Goal: Information Seeking & Learning: Learn about a topic

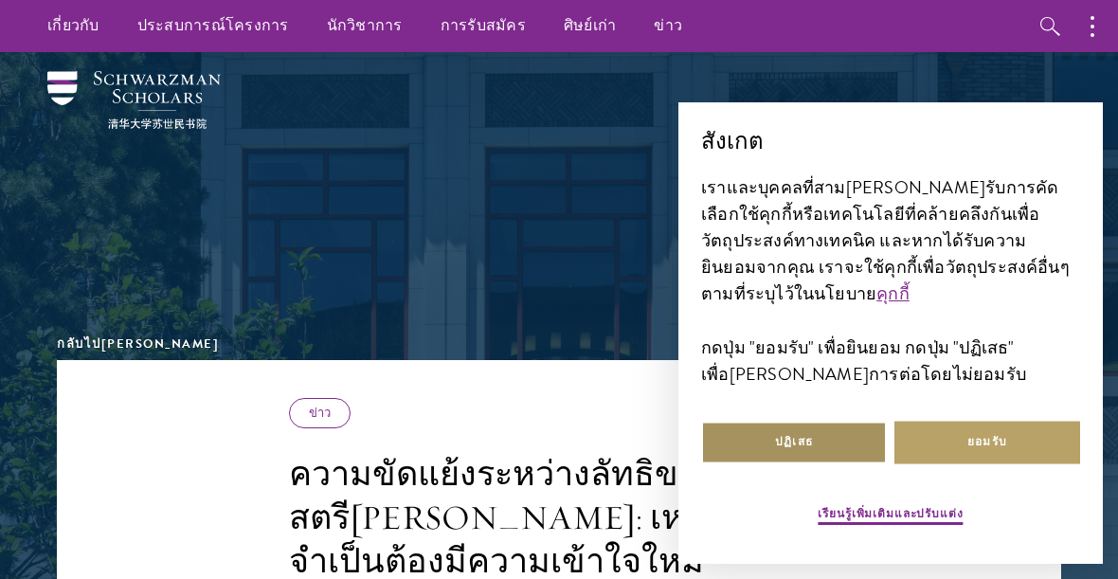
click at [773, 427] on button "ปฏิเสธ" at bounding box center [794, 443] width 186 height 43
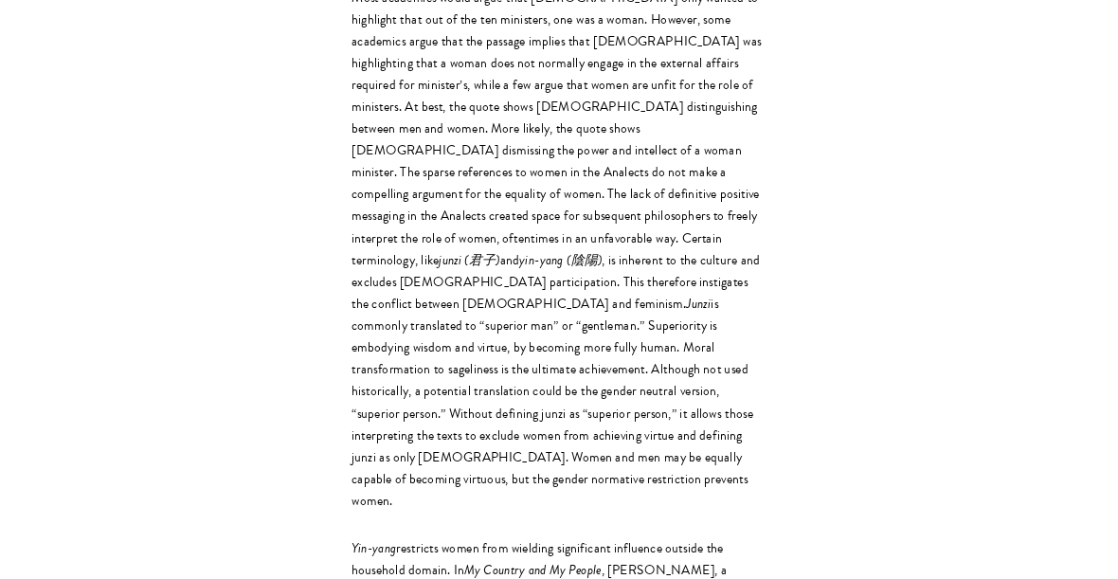
scroll to position [3165, 0]
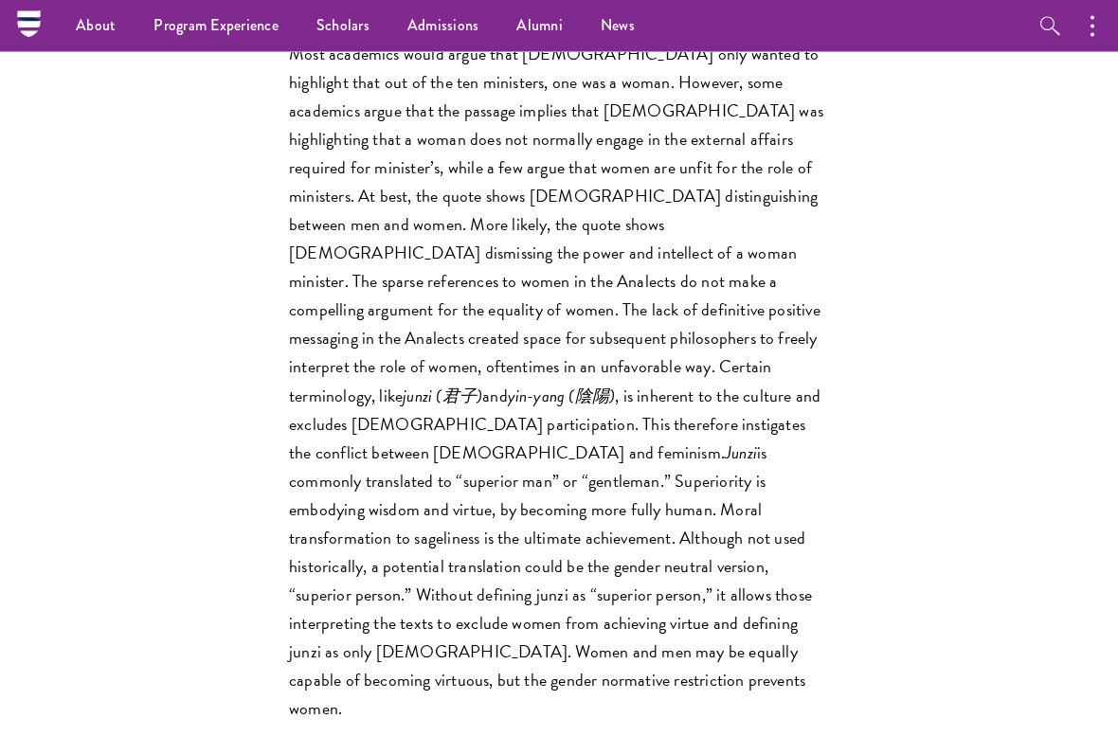
scroll to position [3005, 0]
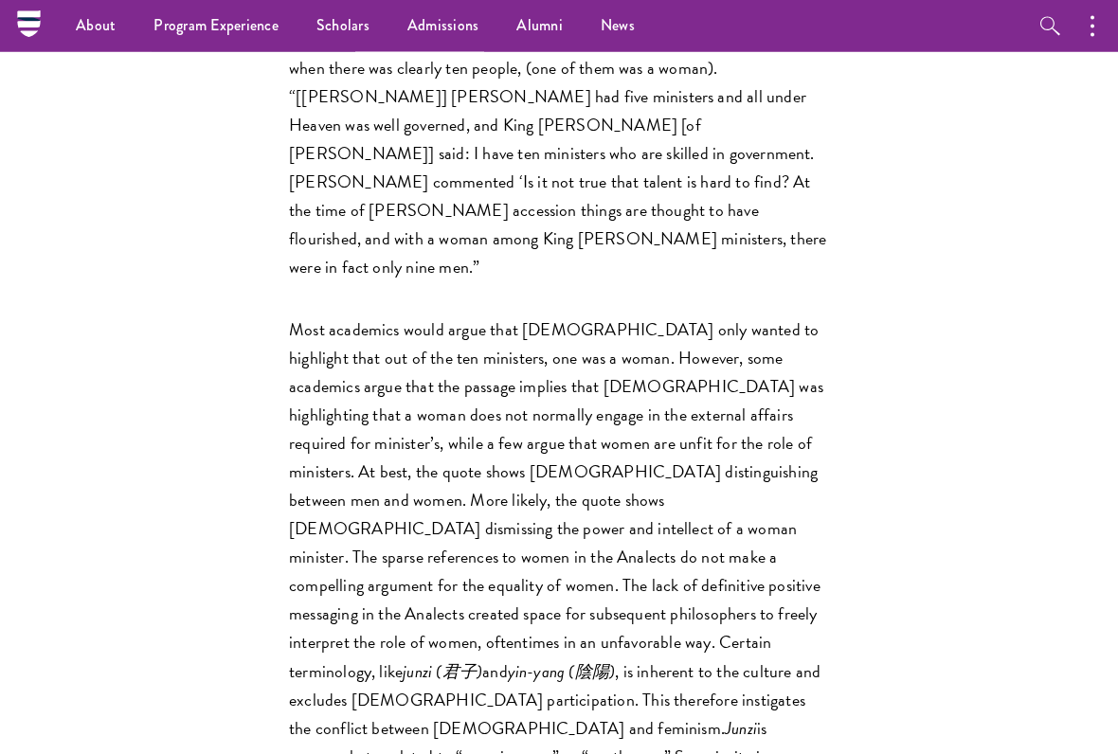
scroll to position [2706, 0]
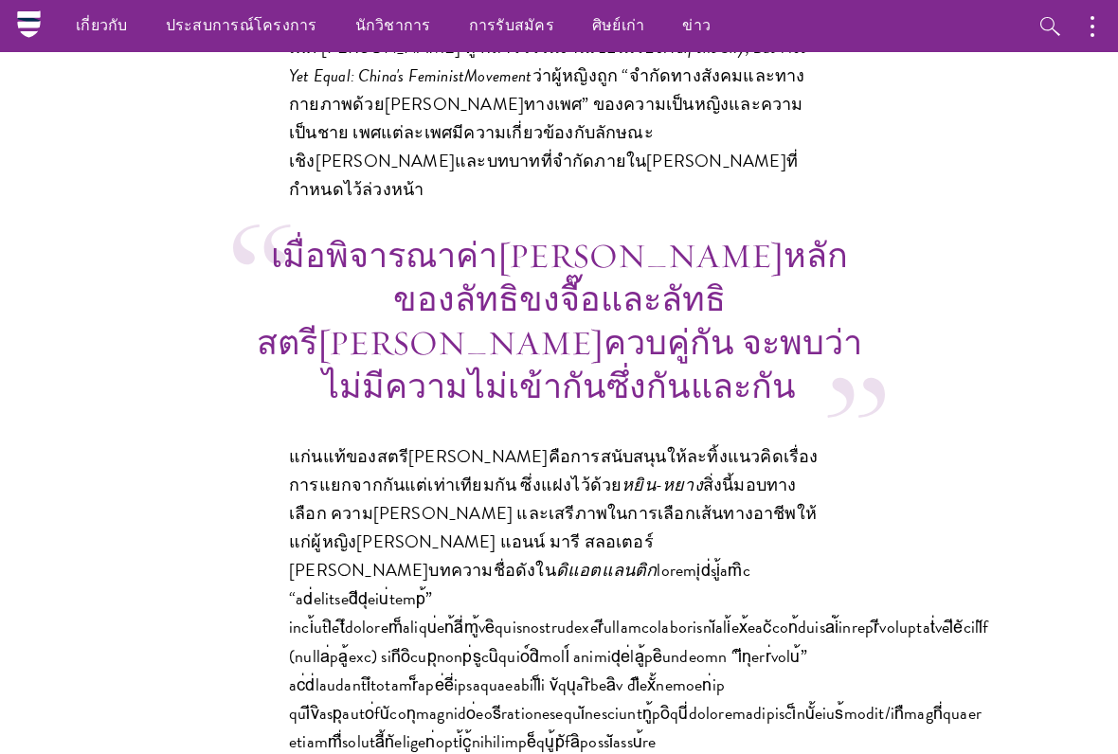
scroll to position [4066, 0]
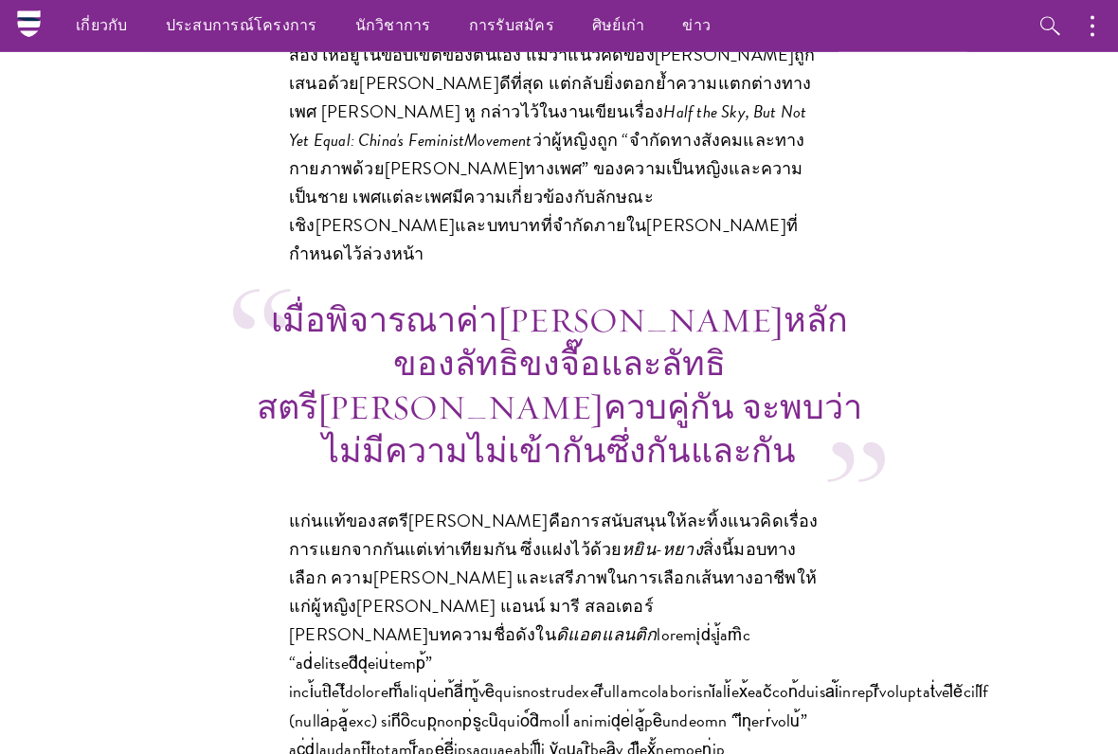
click at [190, 465] on div "ขงจื๊อ ( [PERSON_NAME], 孔子 ) [PERSON_NAME]จะนิยามบทบาทของผู้หญิง จุน[PERSON_NAM…" at bounding box center [559, 763] width 1004 height 8076
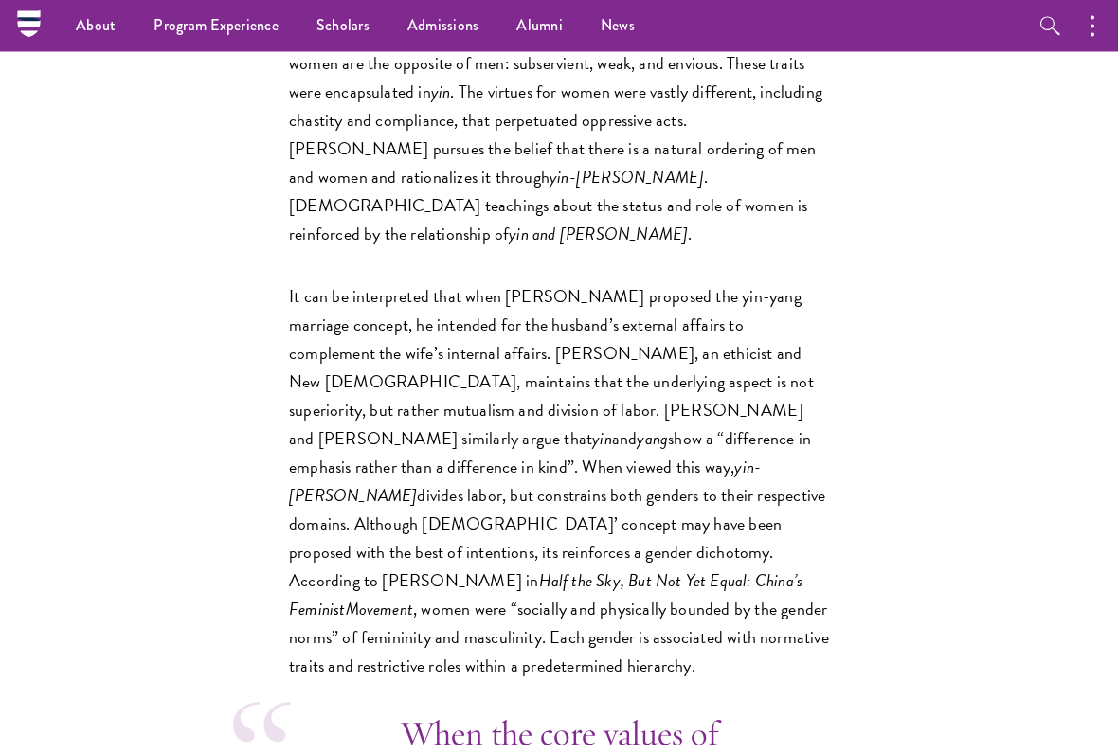
scroll to position [3966, 0]
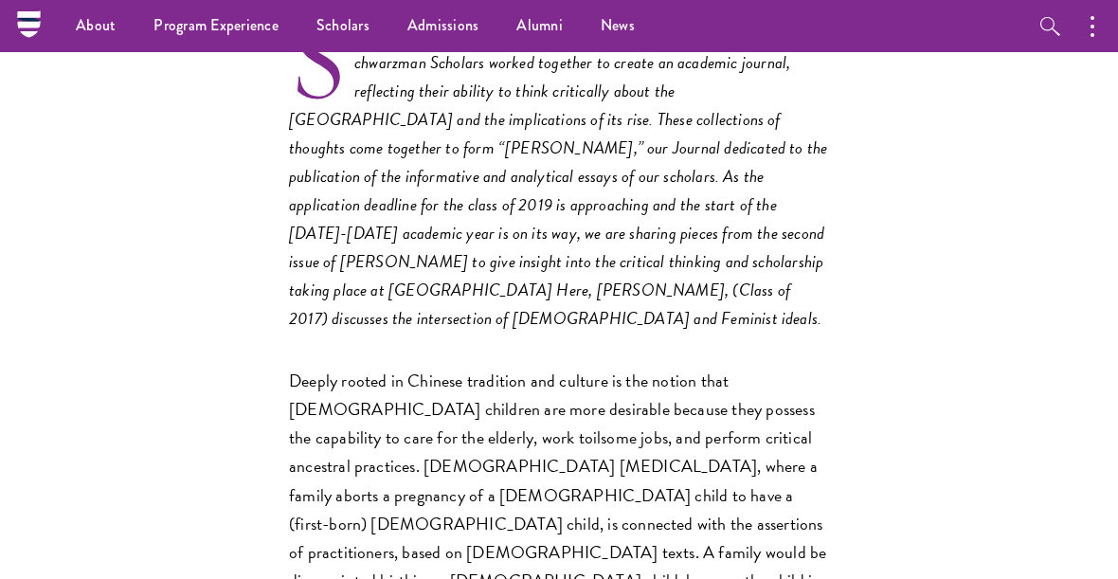
scroll to position [705, 0]
